Goal: Information Seeking & Learning: Learn about a topic

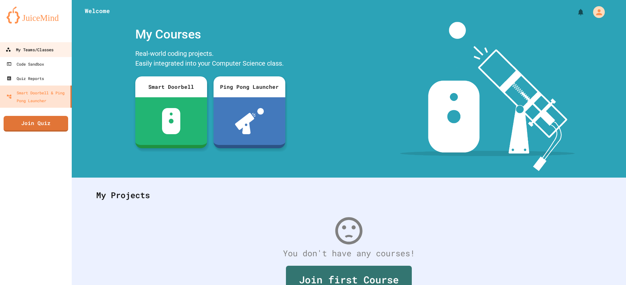
click at [28, 46] on div "My Teams/Classes" at bounding box center [30, 50] width 48 height 8
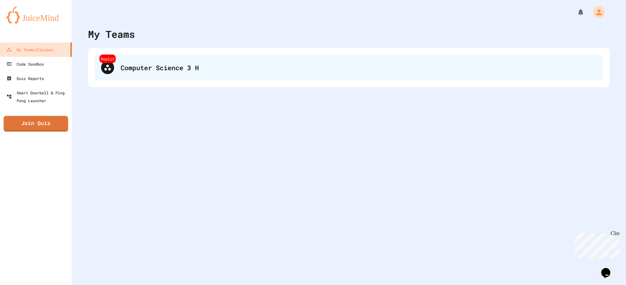
click at [223, 61] on div "Replit Computer Science 3 H" at bounding box center [349, 67] width 509 height 26
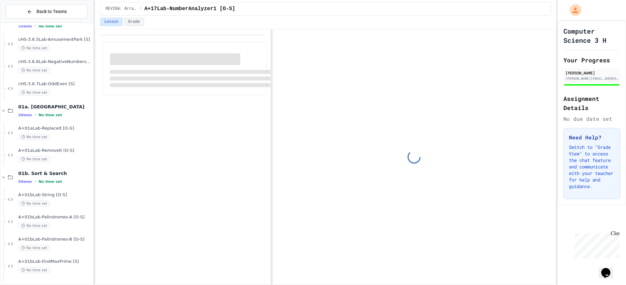
scroll to position [173, 0]
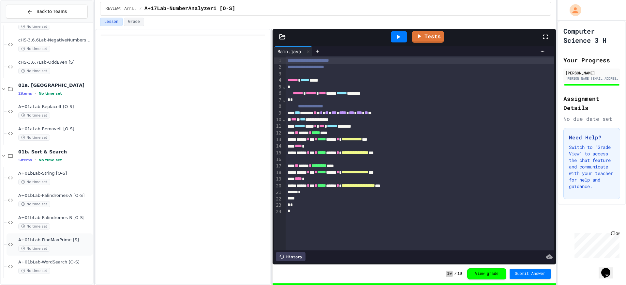
click at [58, 242] on span "A+01bLab-FindMaxPrime [S]" at bounding box center [54, 240] width 73 height 6
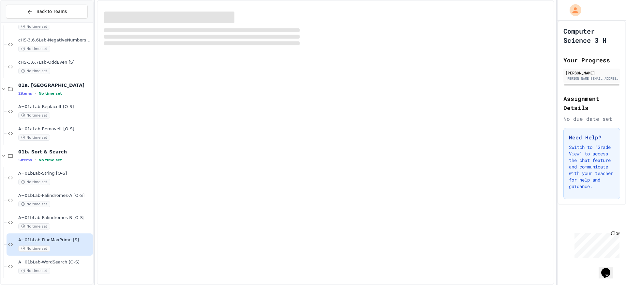
scroll to position [165, 0]
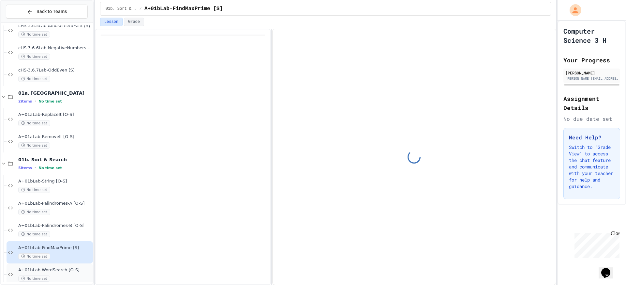
click at [69, 265] on div "A+01bLab-WordSearch [O-S] No time set" at bounding box center [50, 274] width 86 height 22
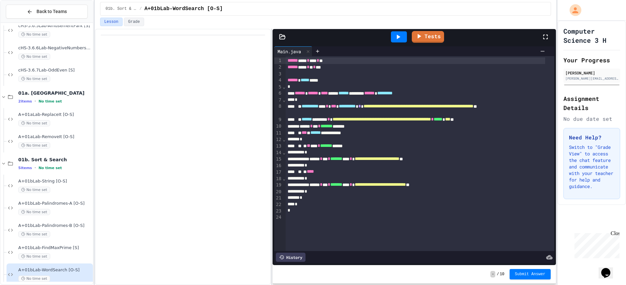
click at [281, 38] on icon at bounding box center [282, 37] width 7 height 7
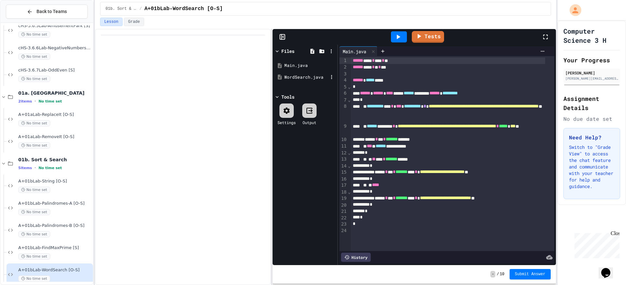
click at [293, 76] on div "WordSearch.java" at bounding box center [306, 77] width 44 height 7
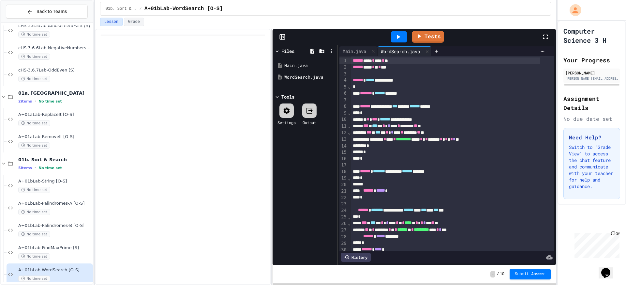
click at [282, 33] on div "Tests" at bounding box center [414, 37] width 283 height 16
click at [282, 36] on icon at bounding box center [282, 37] width 0 height 5
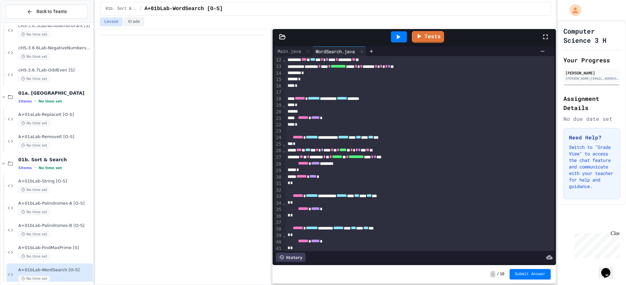
scroll to position [65, 0]
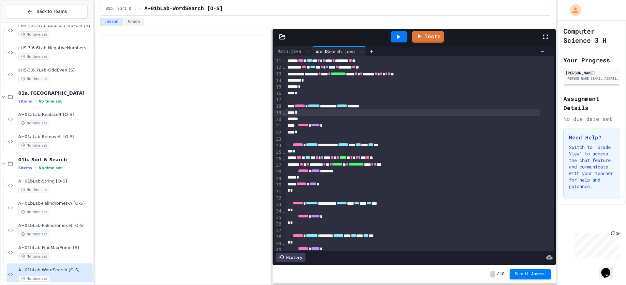
click at [336, 115] on div "*" at bounding box center [413, 112] width 254 height 7
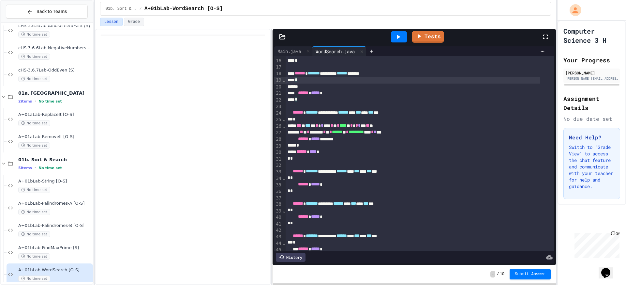
scroll to position [130, 0]
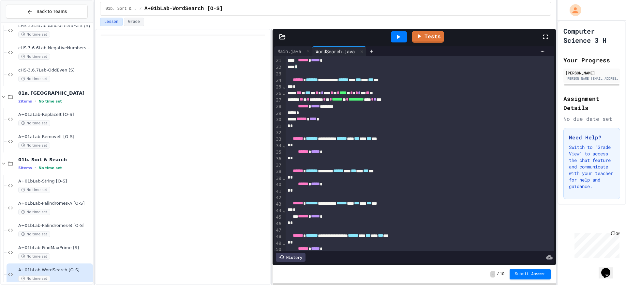
click at [365, 109] on div "****** ***** *" at bounding box center [413, 106] width 254 height 7
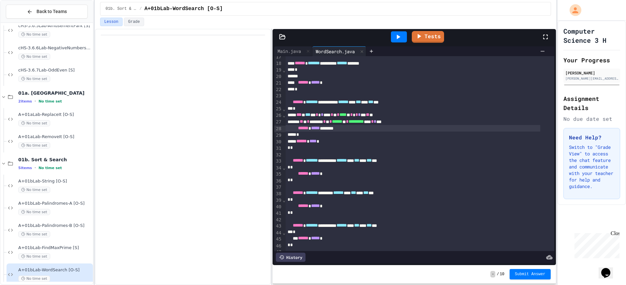
scroll to position [96, 0]
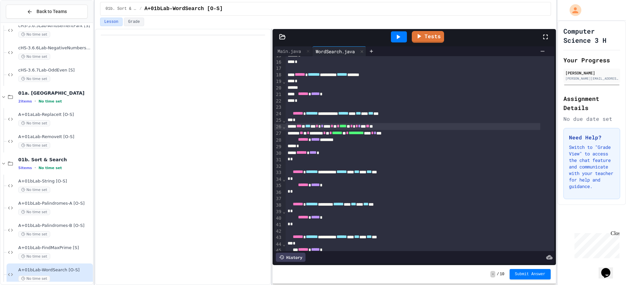
click at [361, 127] on span "*" at bounding box center [359, 126] width 3 height 5
click at [361, 128] on span "*" at bounding box center [359, 126] width 3 height 5
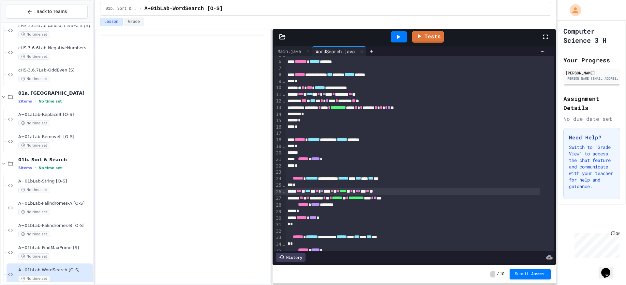
scroll to position [0, 0]
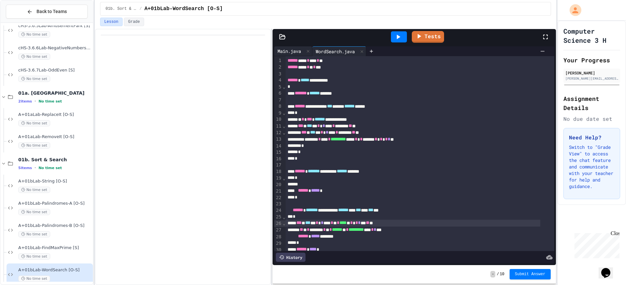
click at [298, 50] on div "Main.java" at bounding box center [289, 51] width 30 height 7
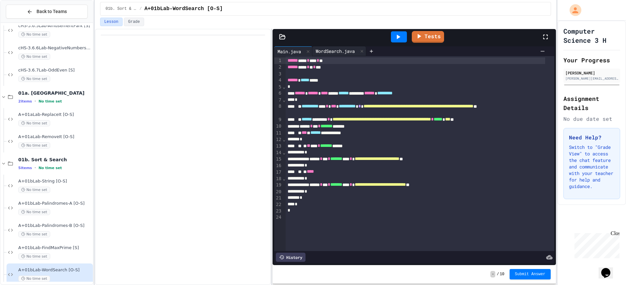
click at [339, 53] on div "WordSearch.java" at bounding box center [335, 51] width 46 height 7
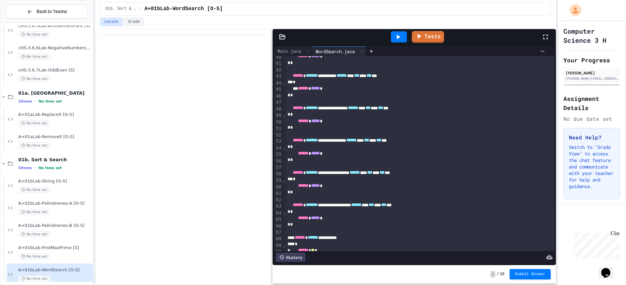
scroll to position [292, 0]
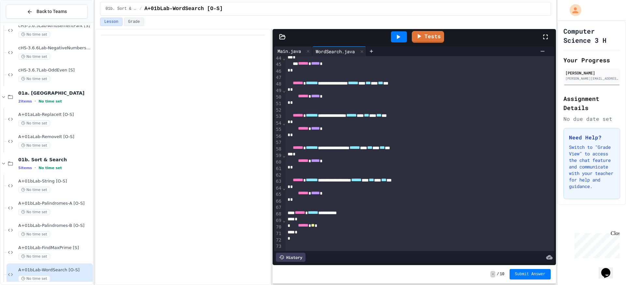
click at [291, 48] on div "Main.java" at bounding box center [289, 51] width 30 height 7
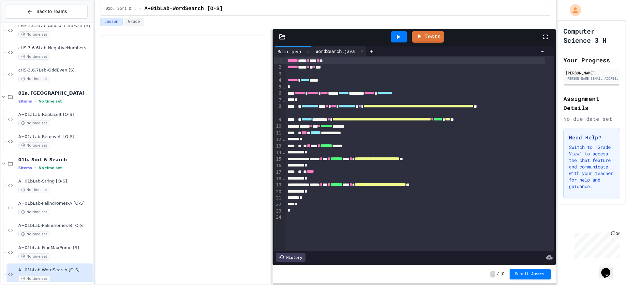
click at [341, 48] on div "WordSearch.java" at bounding box center [335, 51] width 46 height 7
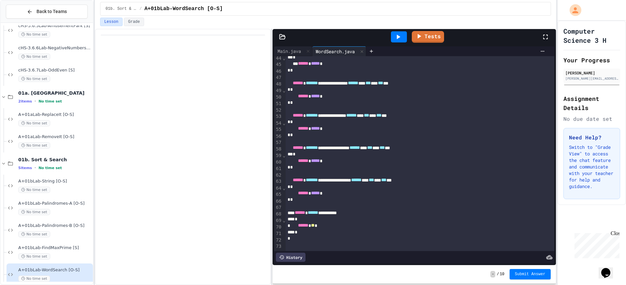
click at [333, 216] on div "*" at bounding box center [413, 219] width 254 height 7
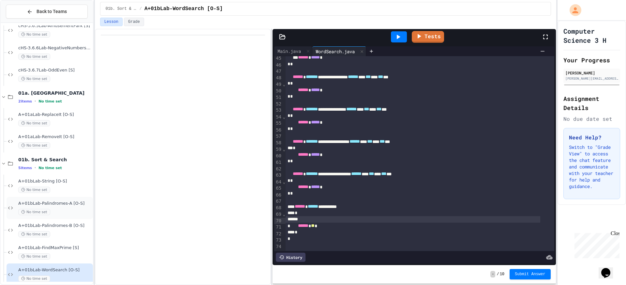
click at [66, 204] on span "A+01bLab-Palindromes-A [O-S]" at bounding box center [54, 203] width 73 height 6
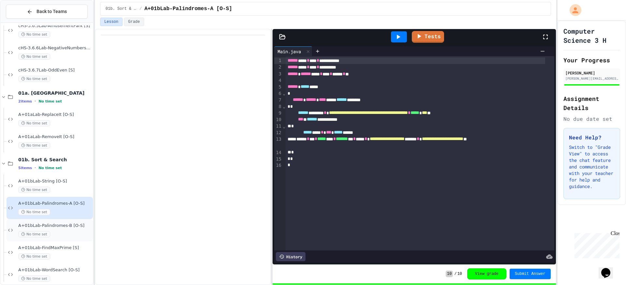
click at [51, 234] on div "No time set" at bounding box center [54, 234] width 73 height 6
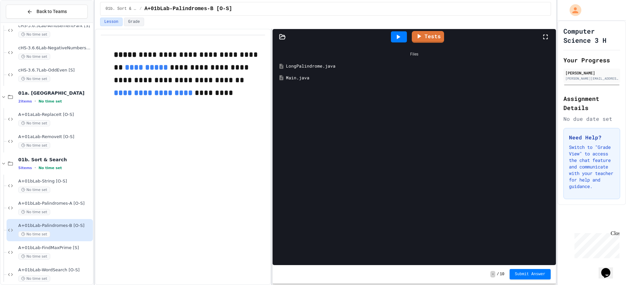
click at [299, 66] on div "LongPalindrome.java" at bounding box center [419, 66] width 266 height 7
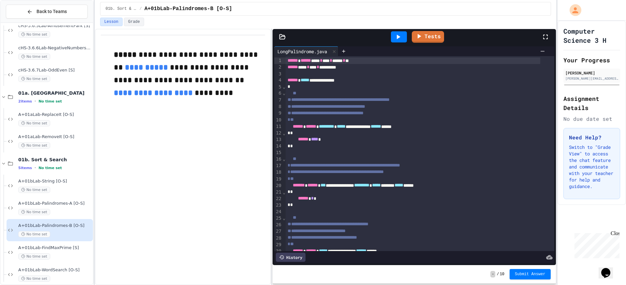
click at [285, 38] on icon at bounding box center [283, 36] width 6 height 5
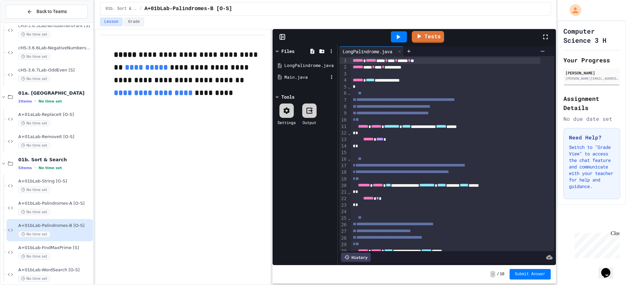
click at [298, 82] on div "Main.java" at bounding box center [305, 77] width 62 height 12
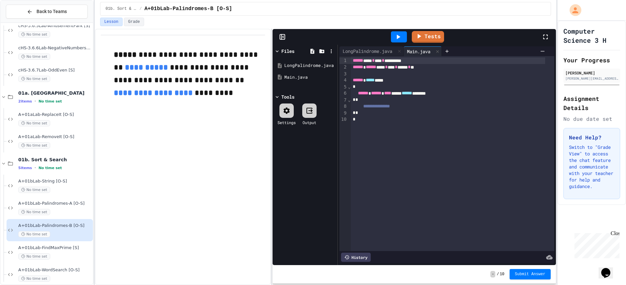
click at [282, 35] on icon at bounding box center [282, 37] width 0 height 5
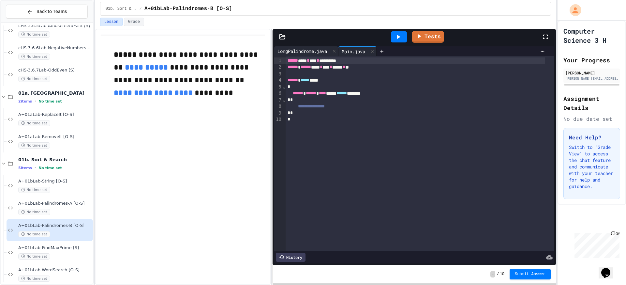
click at [290, 53] on div "LongPalindrome.java" at bounding box center [302, 51] width 56 height 7
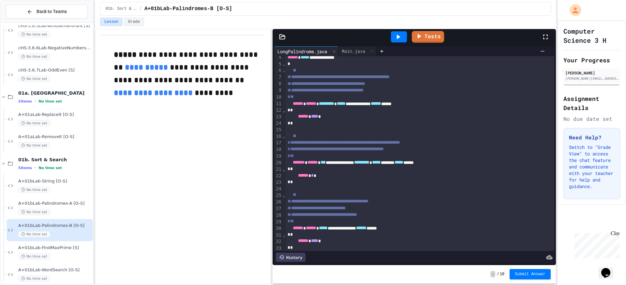
scroll to position [41, 0]
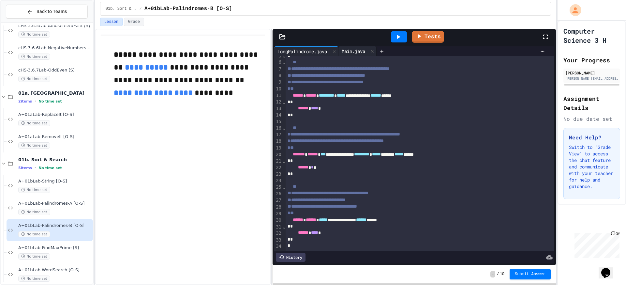
click at [358, 51] on div "Main.java" at bounding box center [353, 51] width 30 height 7
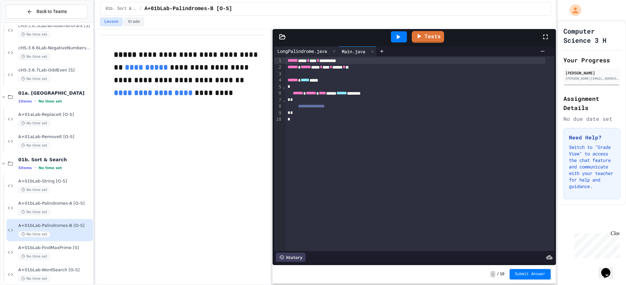
click at [296, 51] on div "LongPalindrome.java" at bounding box center [302, 51] width 56 height 7
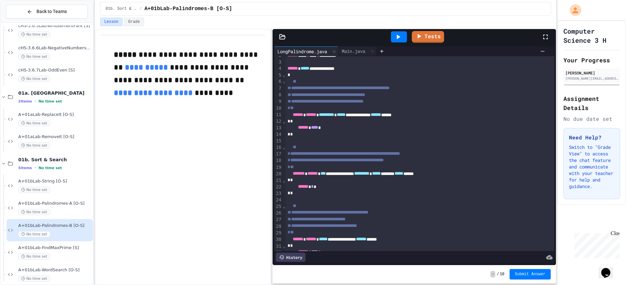
scroll to position [0, 0]
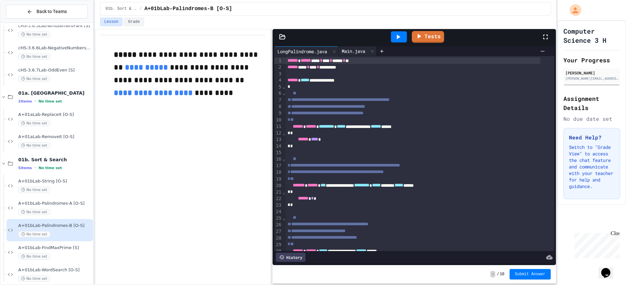
click at [356, 54] on div "Main.java" at bounding box center [353, 51] width 30 height 7
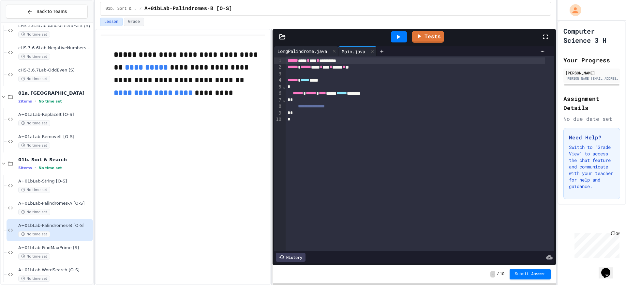
click at [304, 52] on div "LongPalindrome.java" at bounding box center [302, 51] width 56 height 7
